Goal: Task Accomplishment & Management: Use online tool/utility

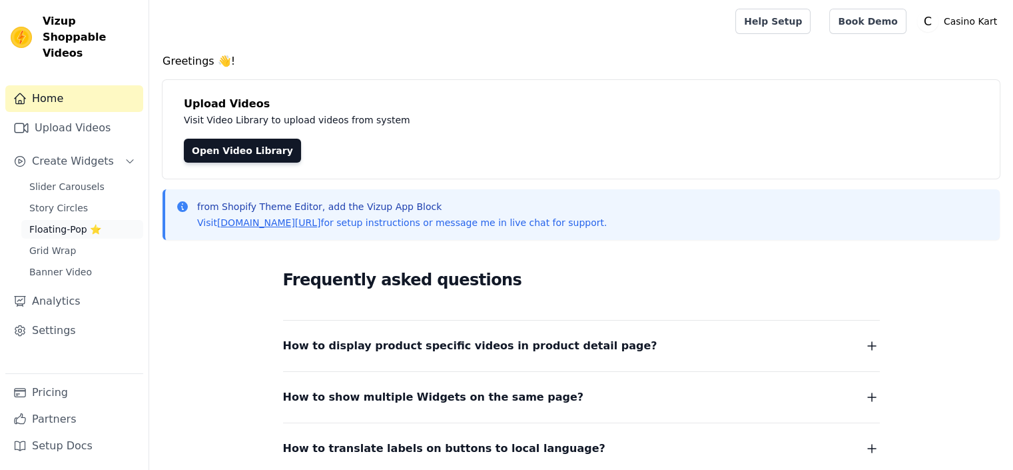
click at [77, 223] on span "Floating-Pop ⭐" at bounding box center [65, 229] width 72 height 13
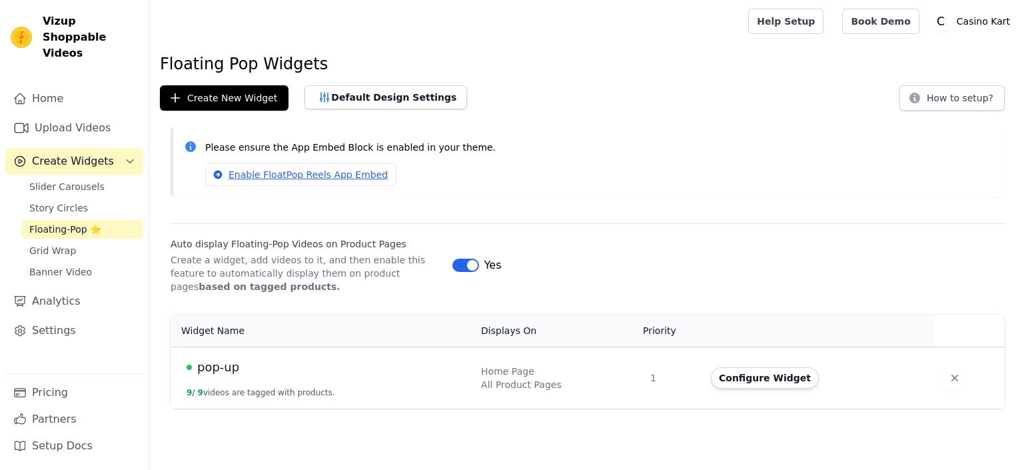
click at [473, 266] on button "Label" at bounding box center [465, 264] width 27 height 13
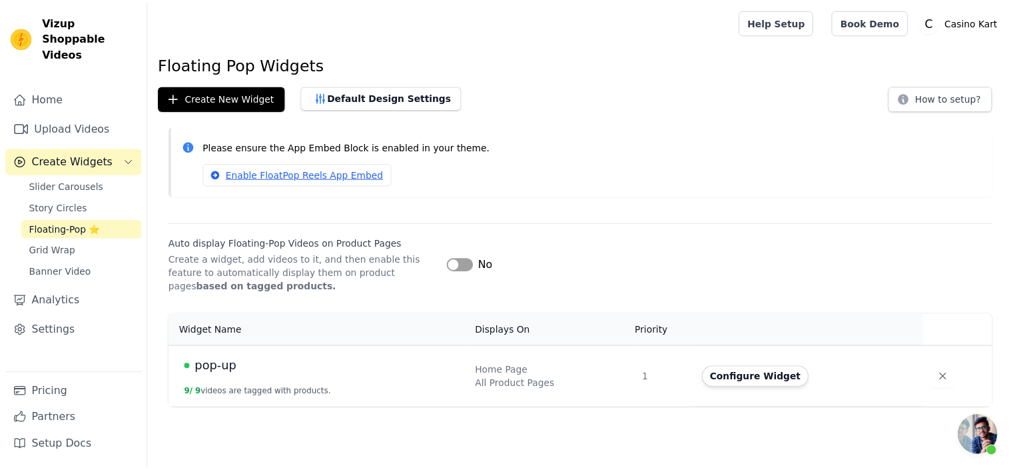
scroll to position [57, 0]
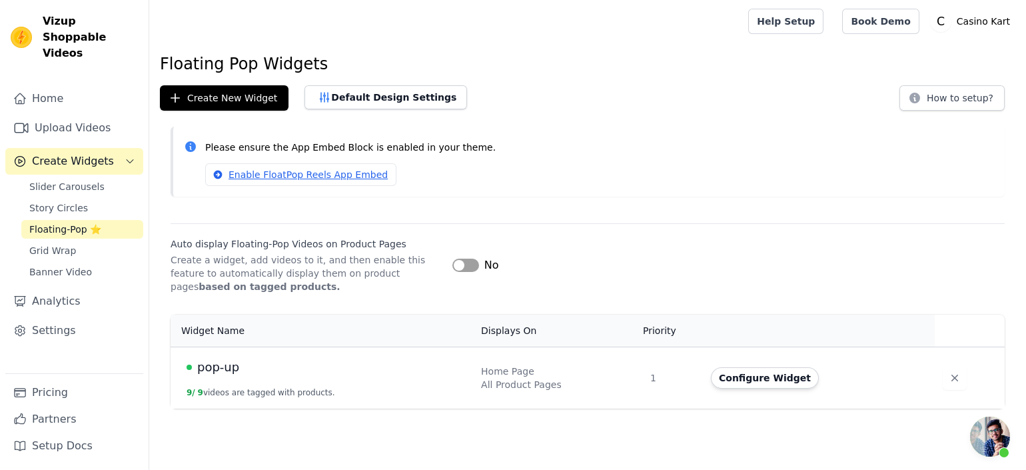
click at [210, 364] on span "pop-up" at bounding box center [218, 367] width 42 height 19
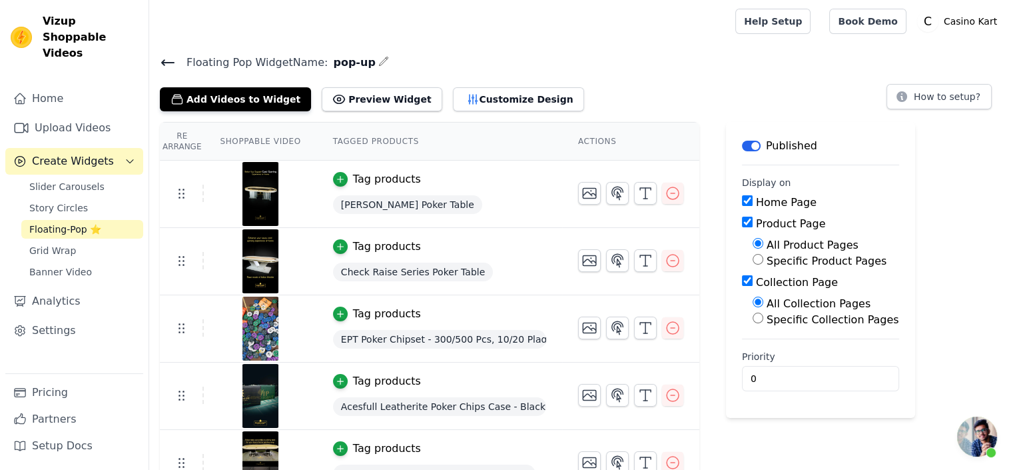
click at [744, 146] on button "Label" at bounding box center [751, 146] width 19 height 11
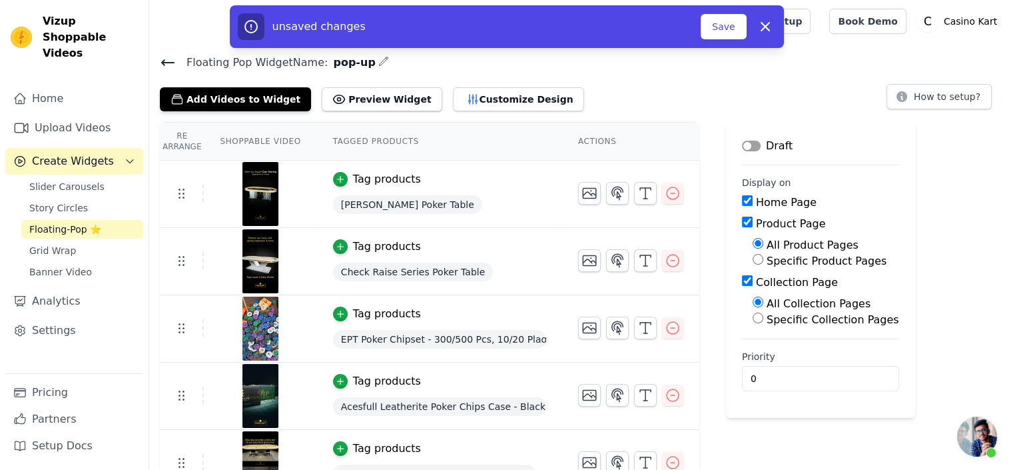
drag, startPoint x: 719, startPoint y: 23, endPoint x: 743, endPoint y: 51, distance: 35.9
click at [720, 23] on button "Save" at bounding box center [723, 26] width 45 height 25
click at [742, 202] on input "Home Page" at bounding box center [747, 200] width 11 height 11
checkbox input "false"
drag, startPoint x: 736, startPoint y: 222, endPoint x: 738, endPoint y: 274, distance: 52.0
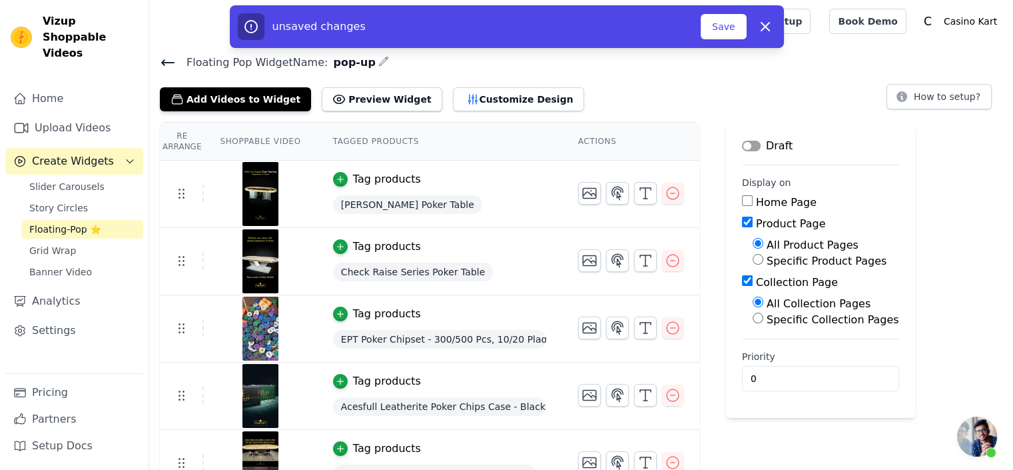
click at [742, 224] on input "Product Page" at bounding box center [747, 222] width 11 height 11
checkbox input "false"
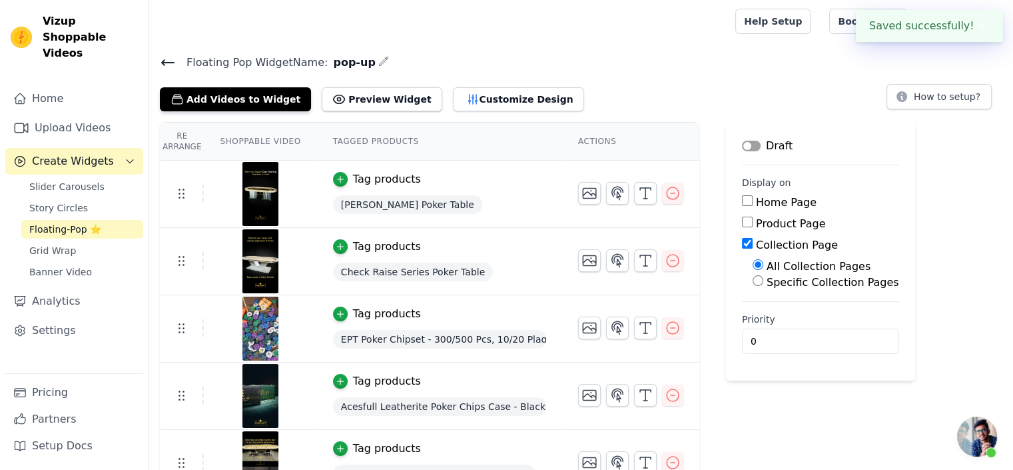
click at [742, 240] on input "Collection Page" at bounding box center [747, 243] width 11 height 11
checkbox input "false"
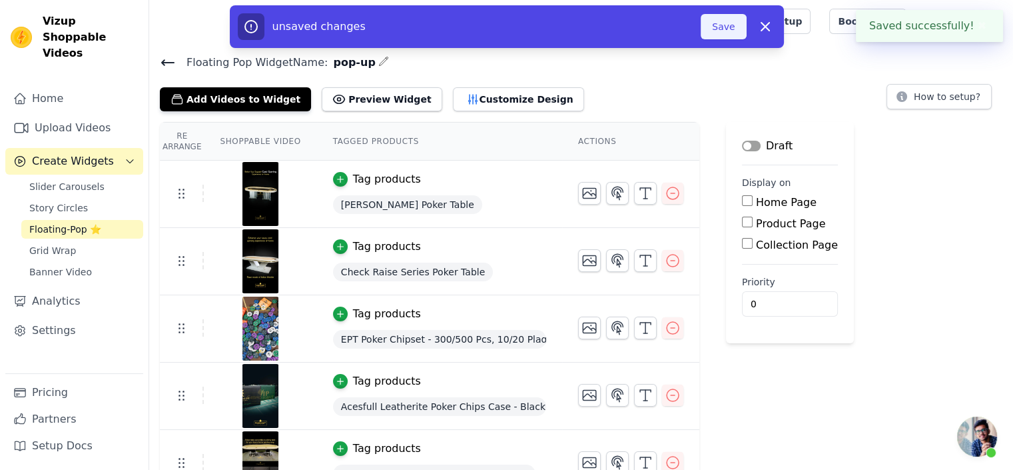
click at [733, 23] on button "Save" at bounding box center [723, 26] width 45 height 25
